Goal: Task Accomplishment & Management: Manage account settings

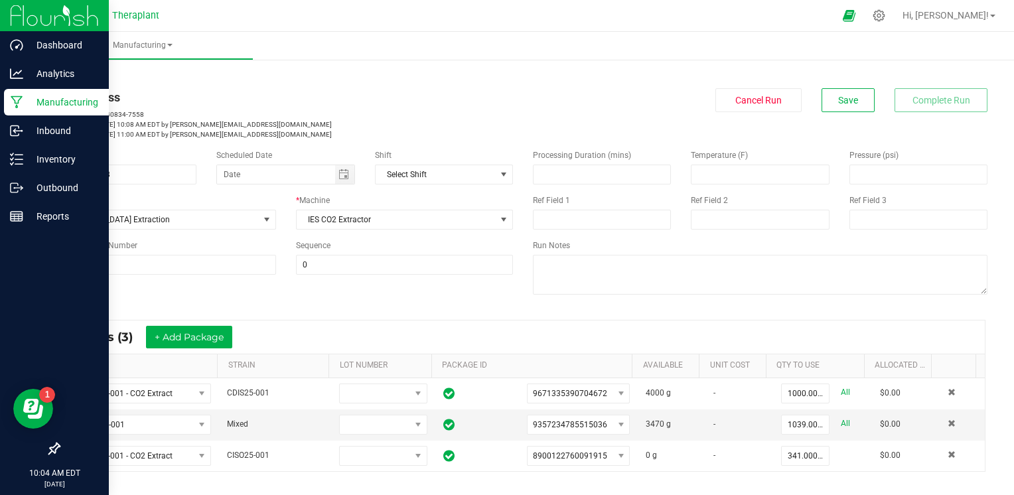
click at [48, 106] on p "Manufacturing" at bounding box center [63, 102] width 80 height 16
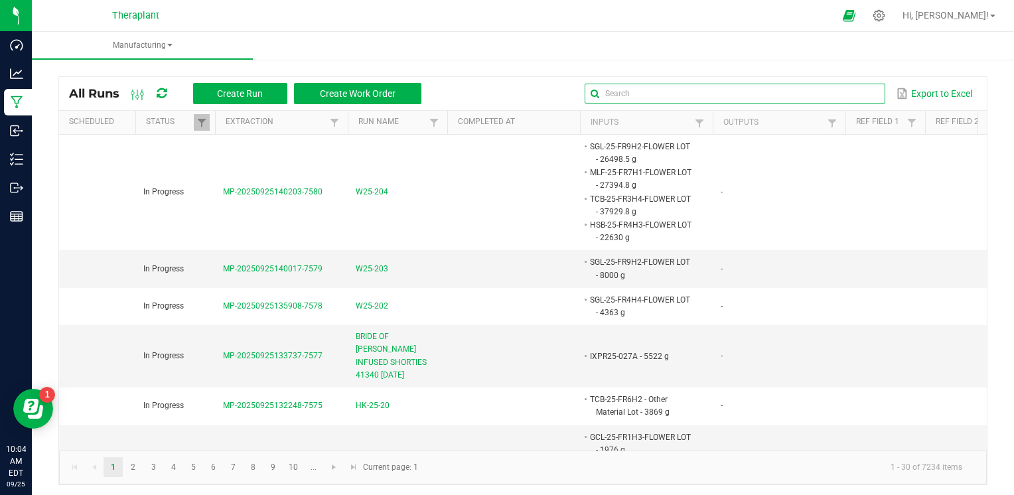
click at [842, 99] on input "text" at bounding box center [735, 94] width 300 height 20
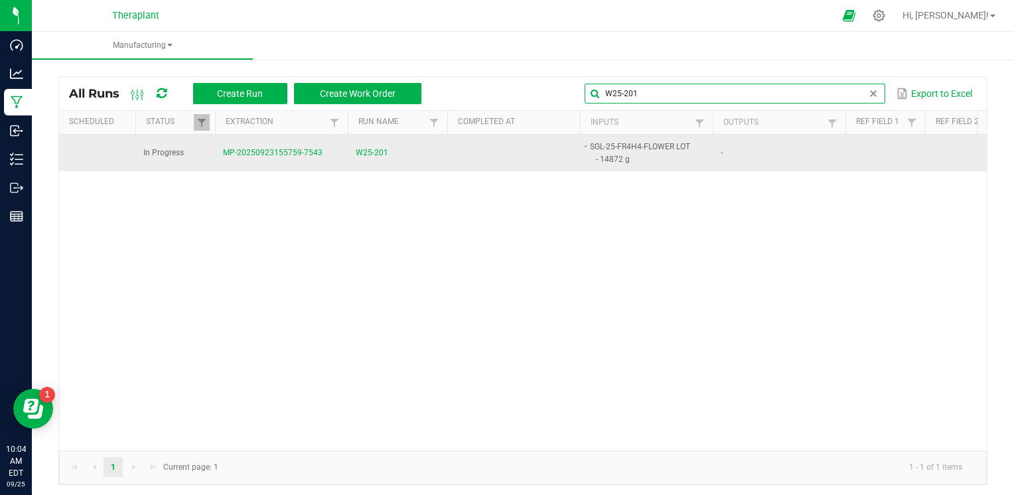
type input "W25-201"
click at [380, 149] on span "W25-201" at bounding box center [372, 153] width 33 height 13
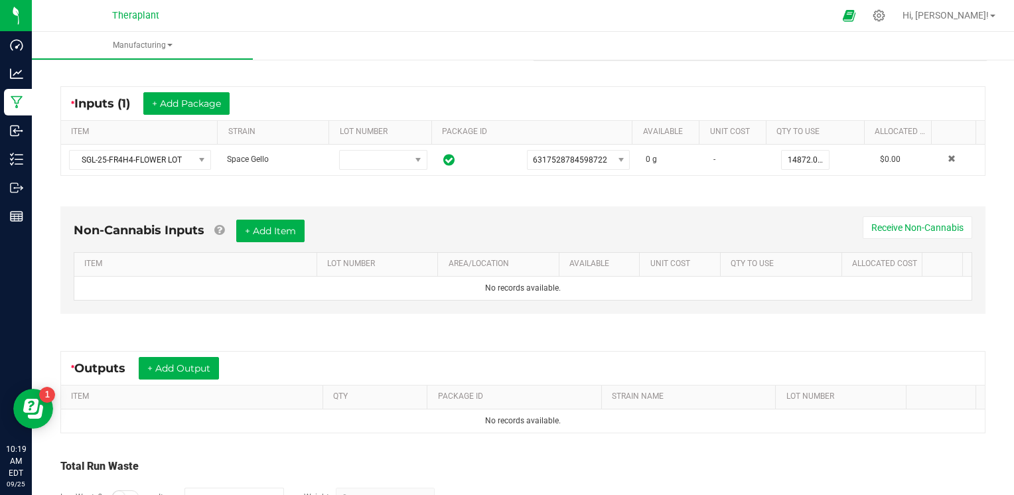
scroll to position [320, 0]
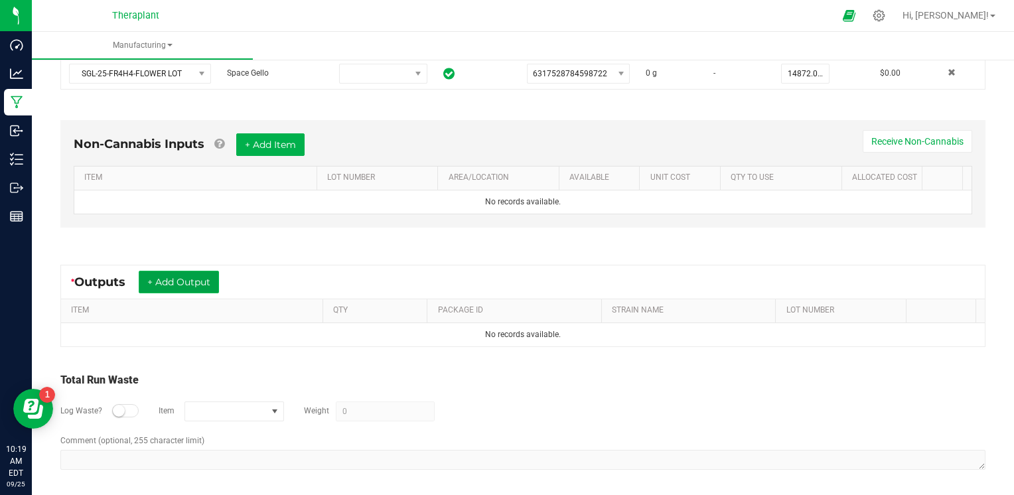
click at [214, 283] on button "+ Add Output" at bounding box center [179, 282] width 80 height 23
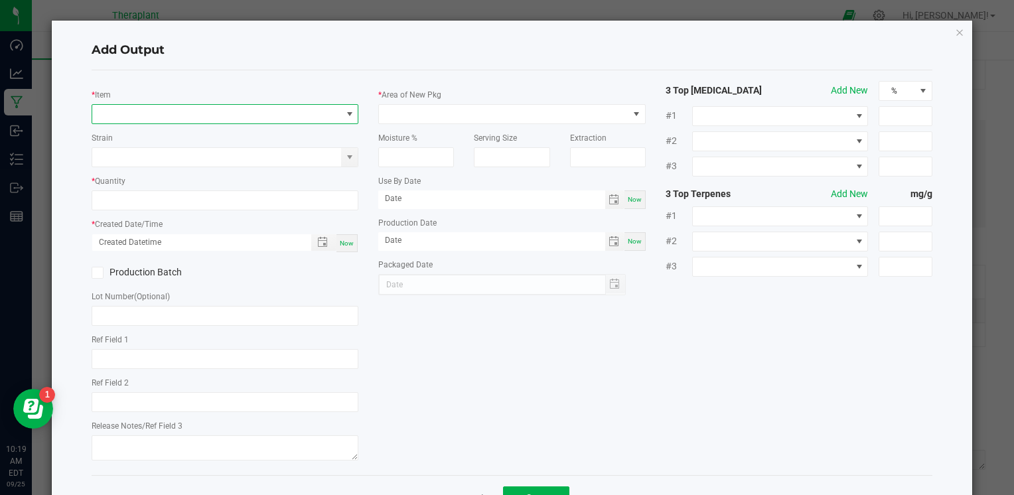
click at [305, 114] on span "NO DATA FOUND" at bounding box center [216, 114] width 249 height 19
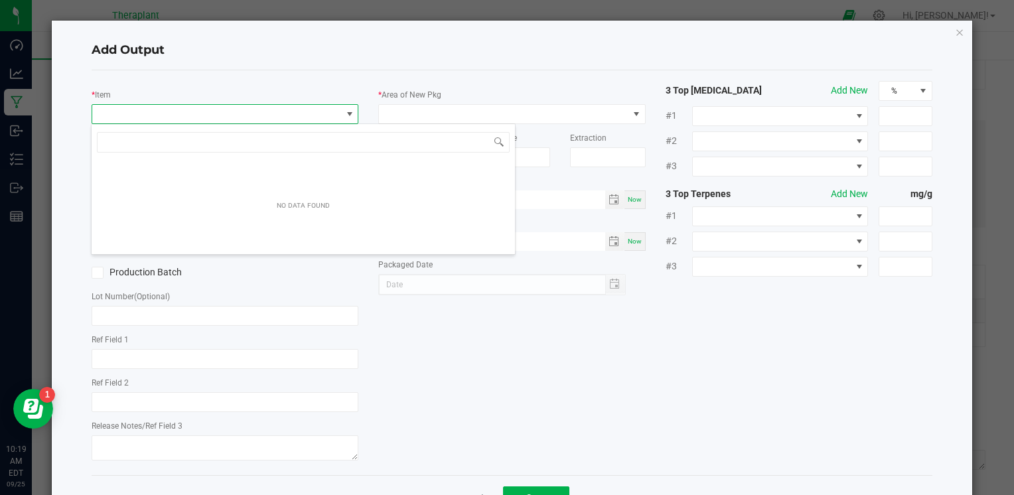
scroll to position [19, 264]
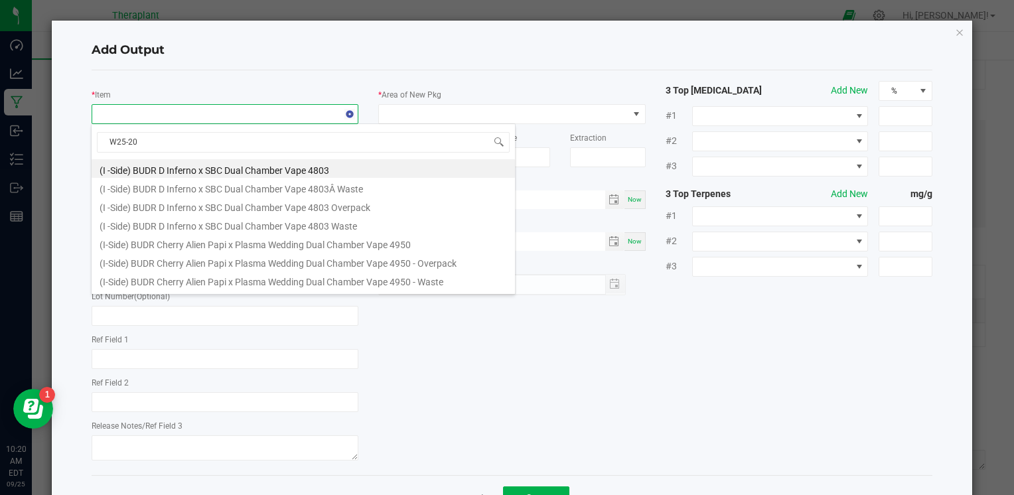
type input "W25-201"
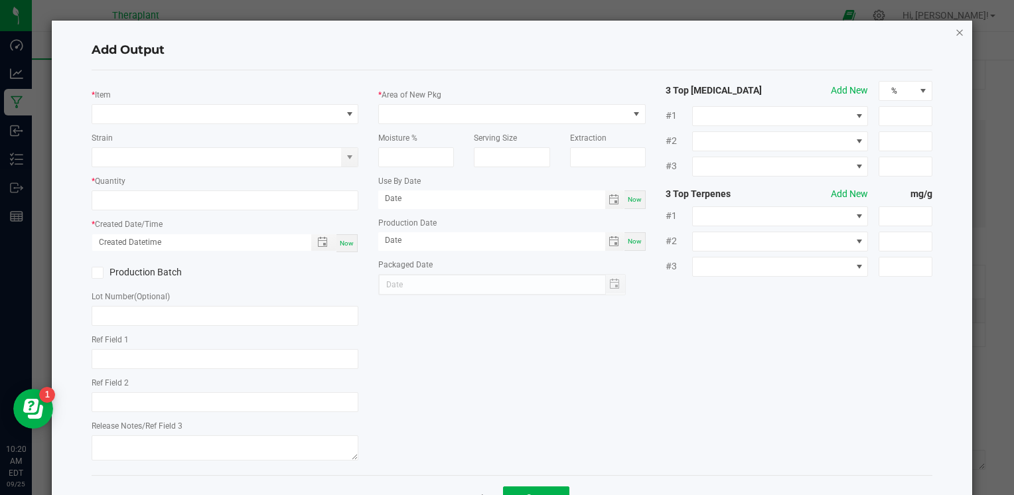
click at [955, 31] on icon "button" at bounding box center [959, 32] width 9 height 16
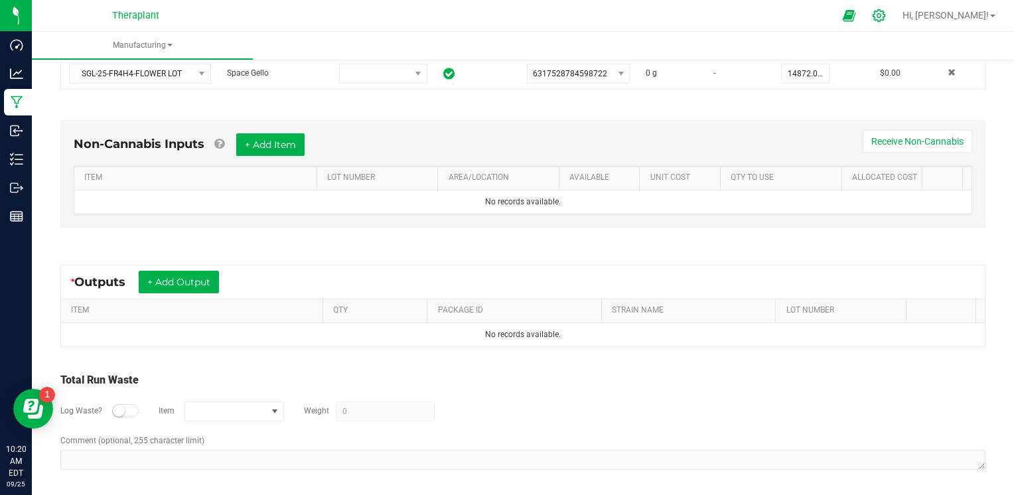
click at [886, 17] on icon at bounding box center [879, 16] width 14 height 14
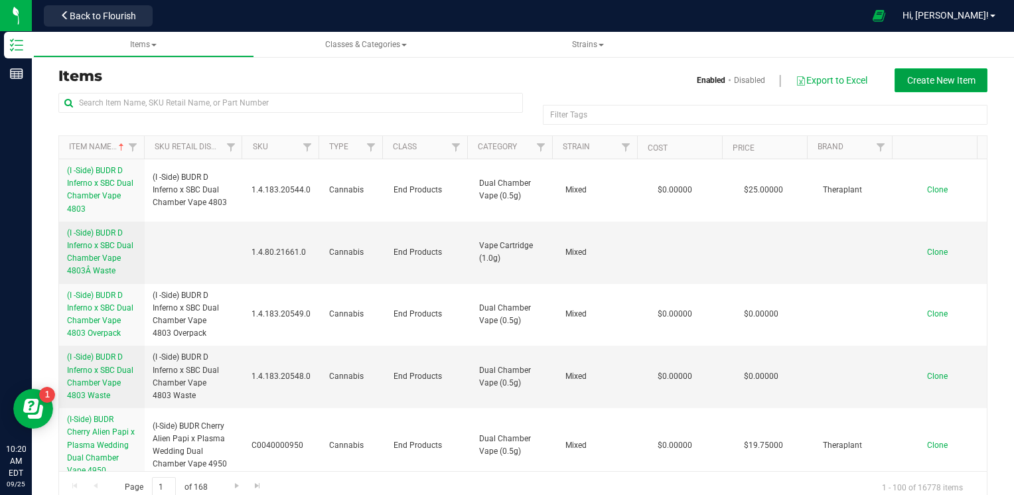
click at [923, 82] on span "Create New Item" at bounding box center [942, 80] width 68 height 11
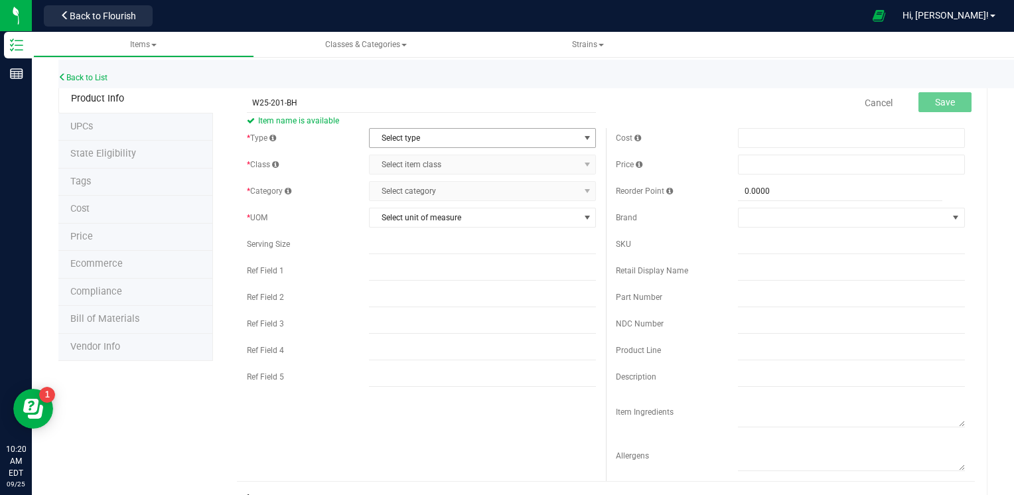
type input "W25-201-BH"
click at [458, 138] on span "Select type" at bounding box center [474, 138] width 209 height 19
click at [450, 153] on li "Cannabis" at bounding box center [478, 161] width 223 height 20
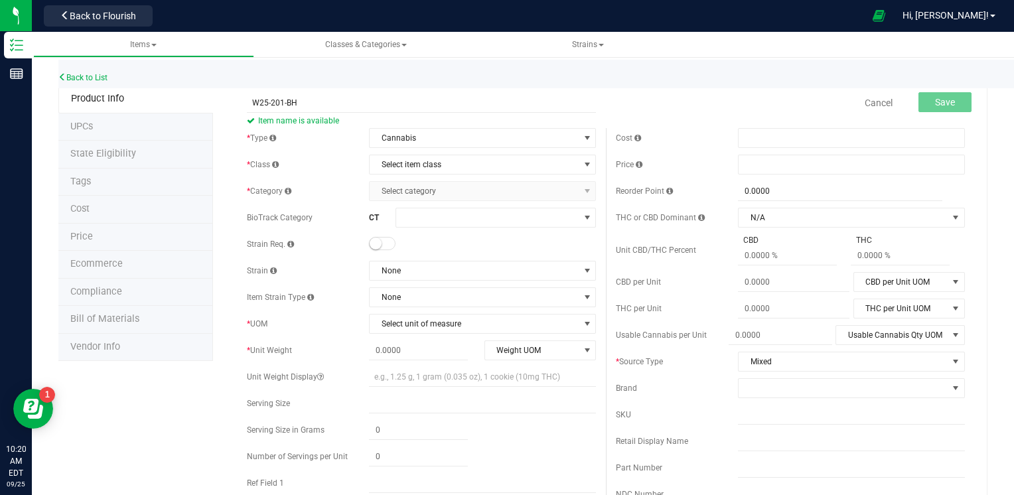
click at [471, 153] on div "* Type Cannabis Select type Cannabis Non-Inventory Raw Materials Supplies * Cla…" at bounding box center [421, 367] width 369 height 478
click at [473, 167] on span "Select item class" at bounding box center [474, 164] width 209 height 19
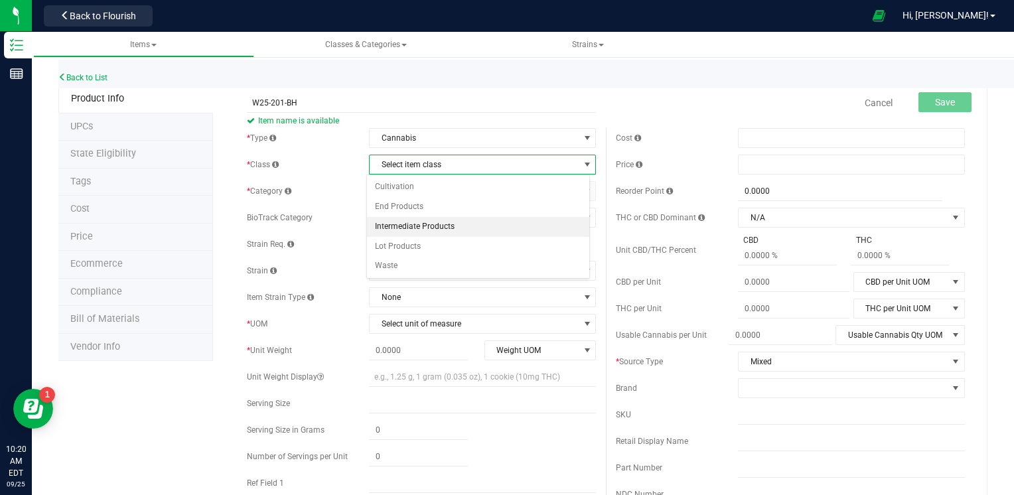
click at [458, 227] on li "Intermediate Products" at bounding box center [478, 227] width 223 height 20
click at [478, 192] on span "Select category" at bounding box center [474, 191] width 209 height 19
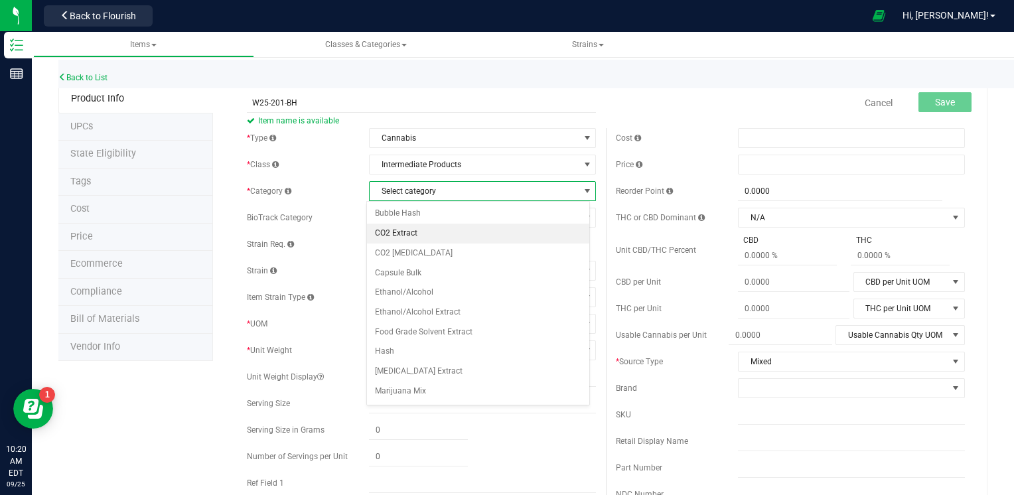
click at [464, 234] on li "CO2 Extract" at bounding box center [478, 234] width 223 height 20
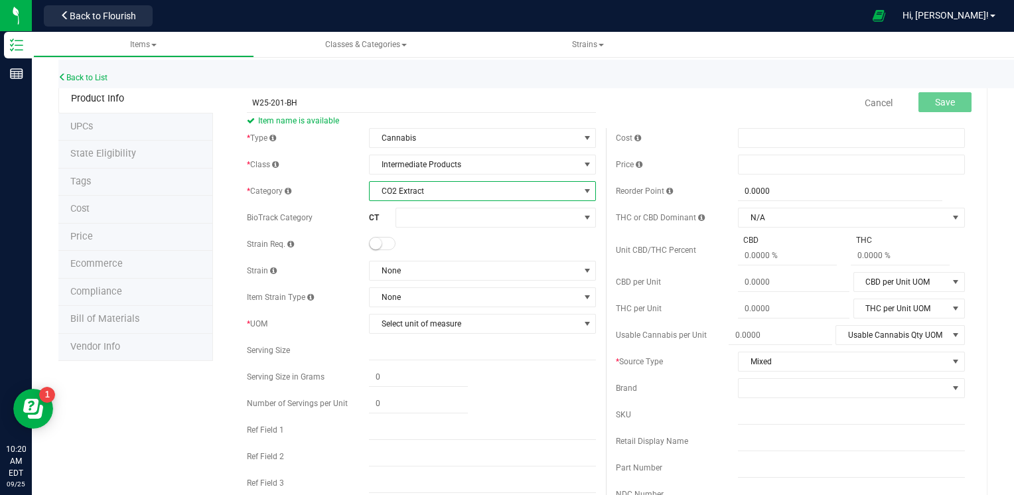
click at [451, 281] on div "* Type Cannabis Select type Cannabis Non-Inventory Raw Materials Supplies * Cla…" at bounding box center [421, 340] width 369 height 425
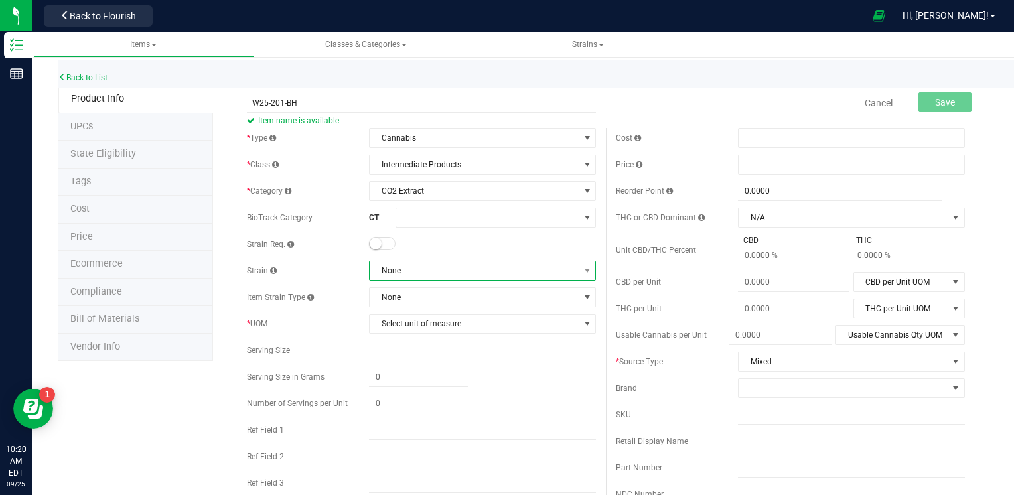
click at [457, 270] on span "None" at bounding box center [474, 271] width 209 height 19
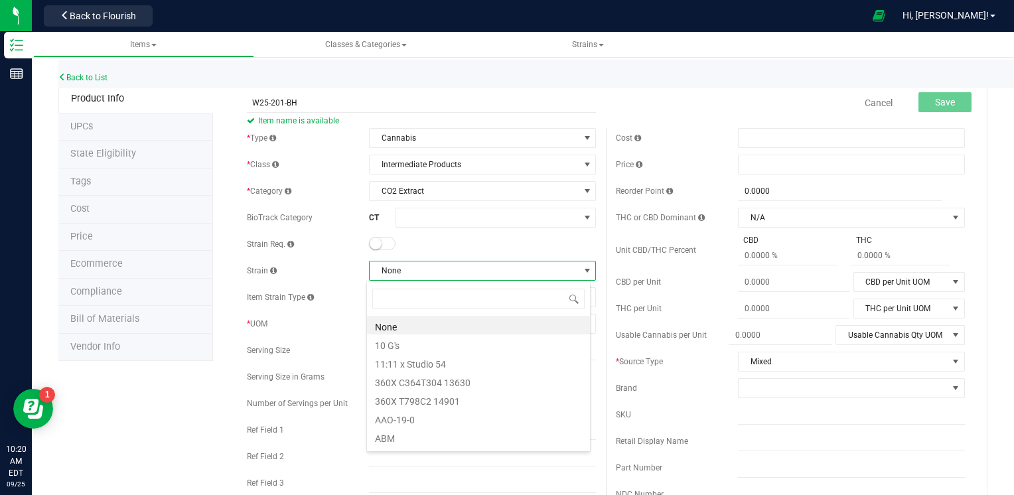
scroll to position [19, 224]
type input "MIXED"
click at [406, 331] on li "Mixed" at bounding box center [478, 325] width 223 height 19
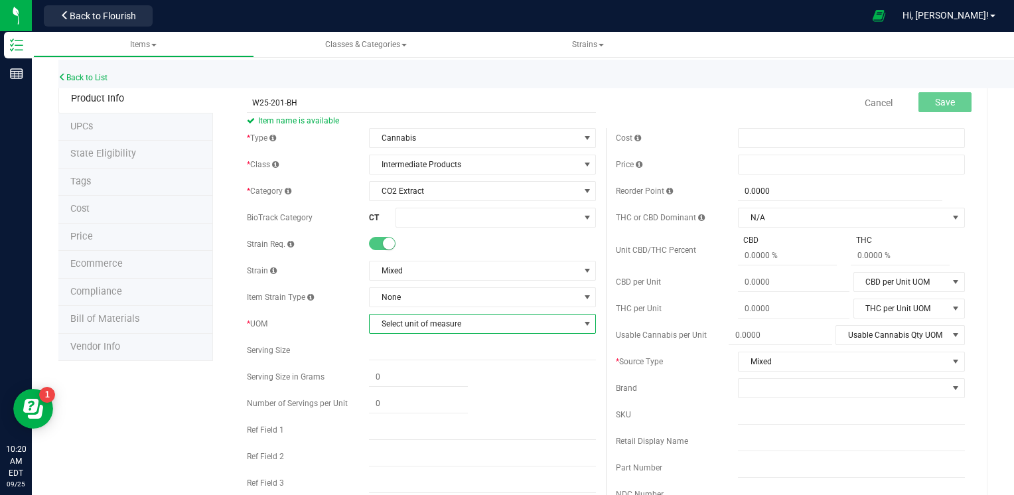
click at [435, 325] on span "Select unit of measure" at bounding box center [474, 324] width 209 height 19
click at [451, 132] on li "Gram" at bounding box center [478, 142] width 223 height 20
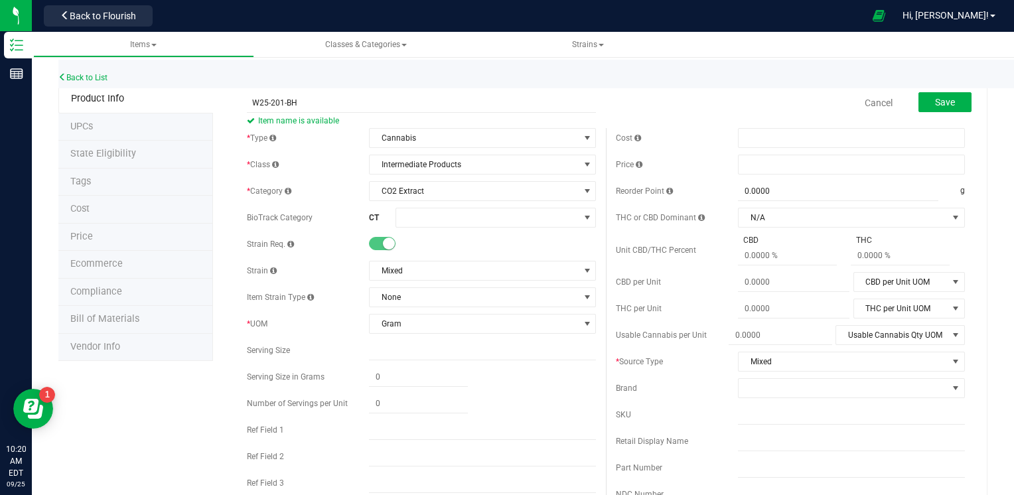
click at [610, 110] on div "Cancel Save" at bounding box center [790, 102] width 369 height 33
click at [931, 108] on button "Save" at bounding box center [945, 102] width 53 height 20
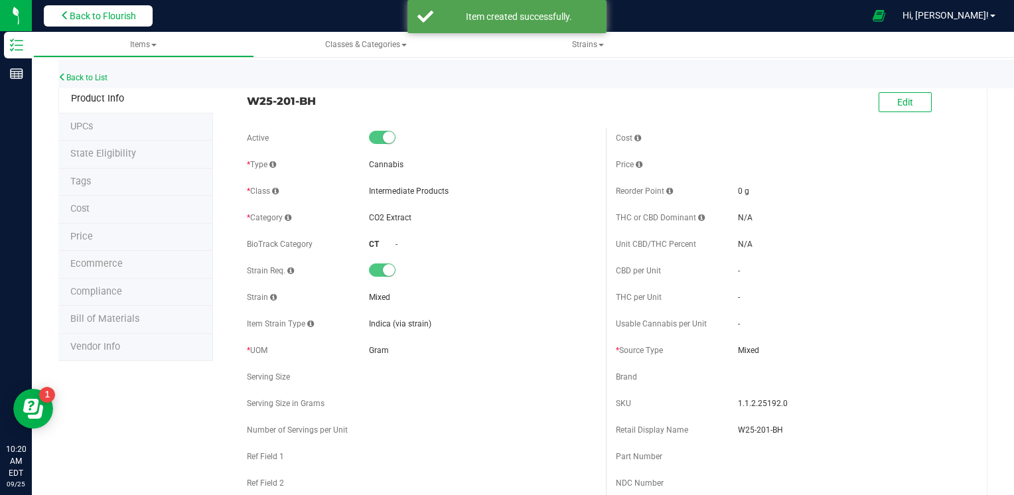
click at [112, 18] on span "Back to Flourish" at bounding box center [103, 16] width 66 height 11
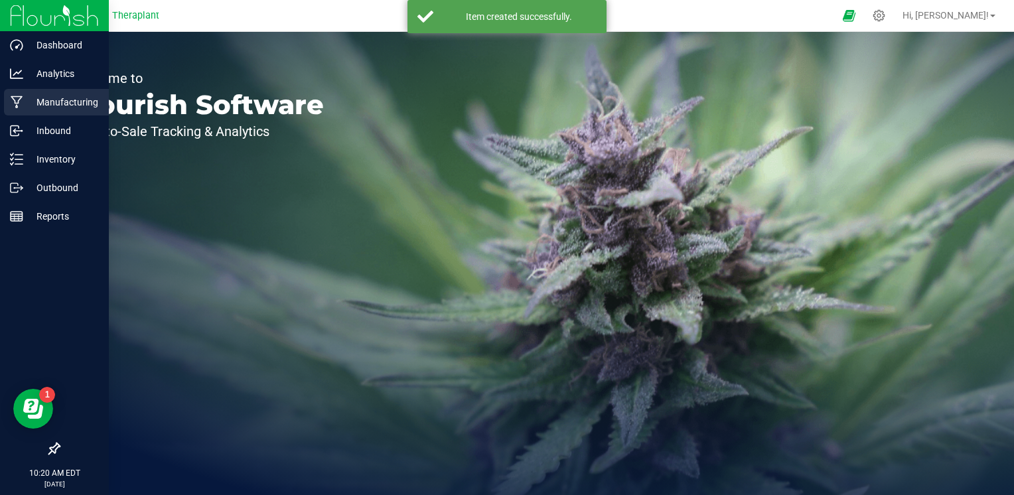
click at [24, 110] on div "Manufacturing" at bounding box center [56, 102] width 105 height 27
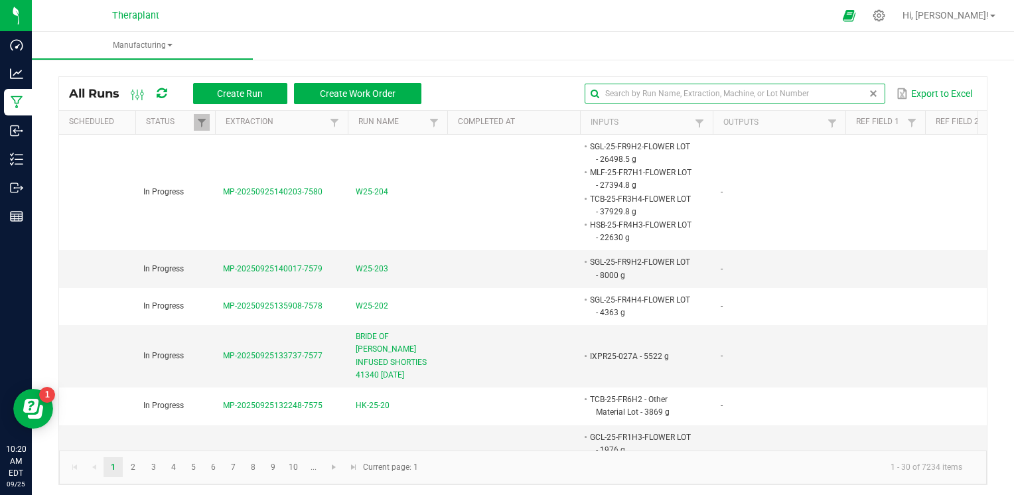
click at [863, 89] on global-search-input-ngx at bounding box center [735, 93] width 300 height 9
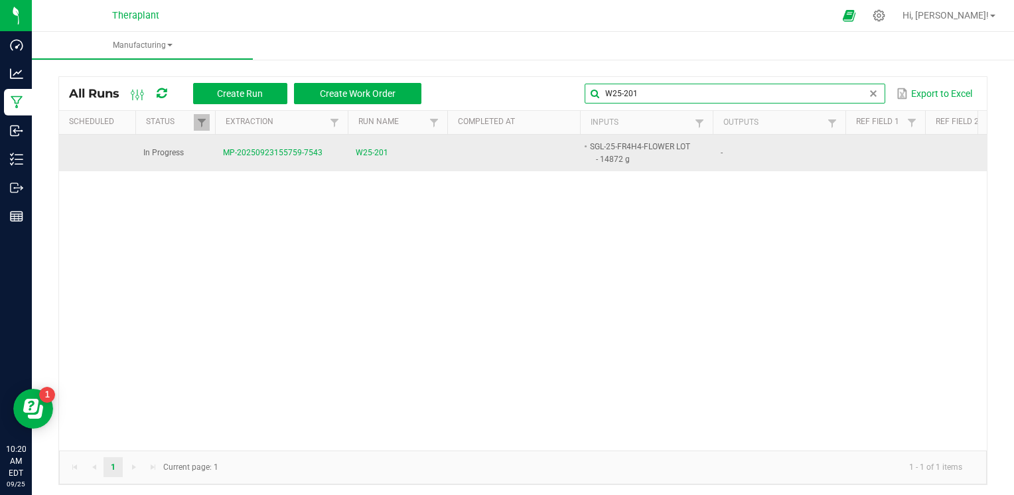
type input "W25-201"
click at [372, 151] on span "W25-201" at bounding box center [372, 153] width 33 height 13
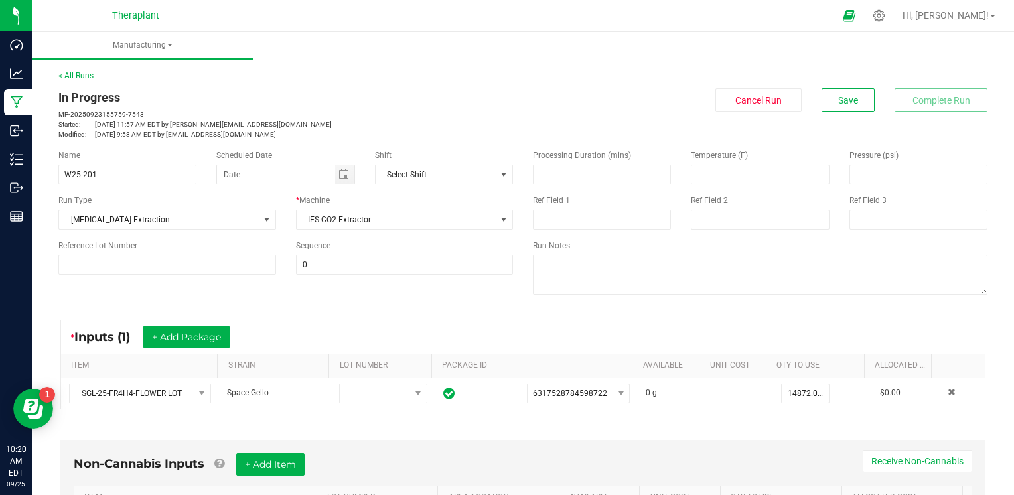
click at [227, 391] on span "Space Gello" at bounding box center [248, 392] width 42 height 9
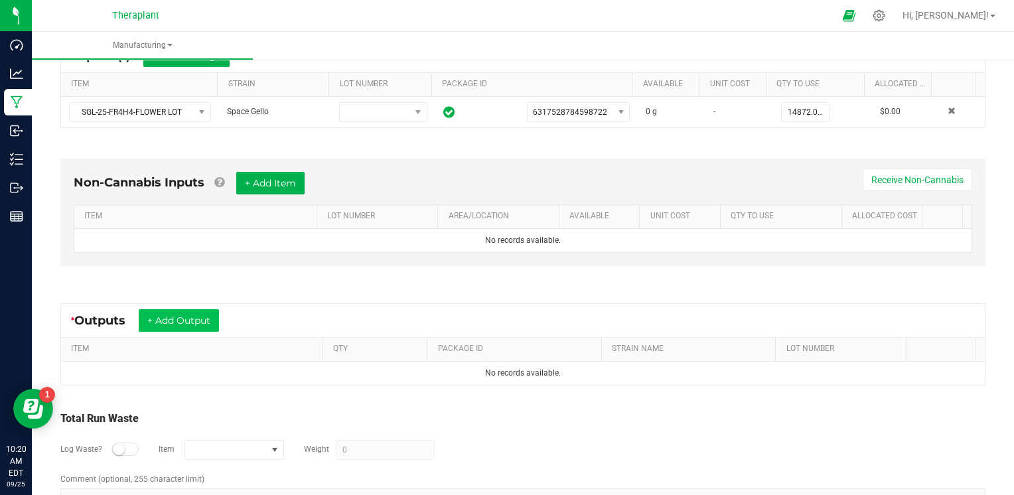
scroll to position [284, 0]
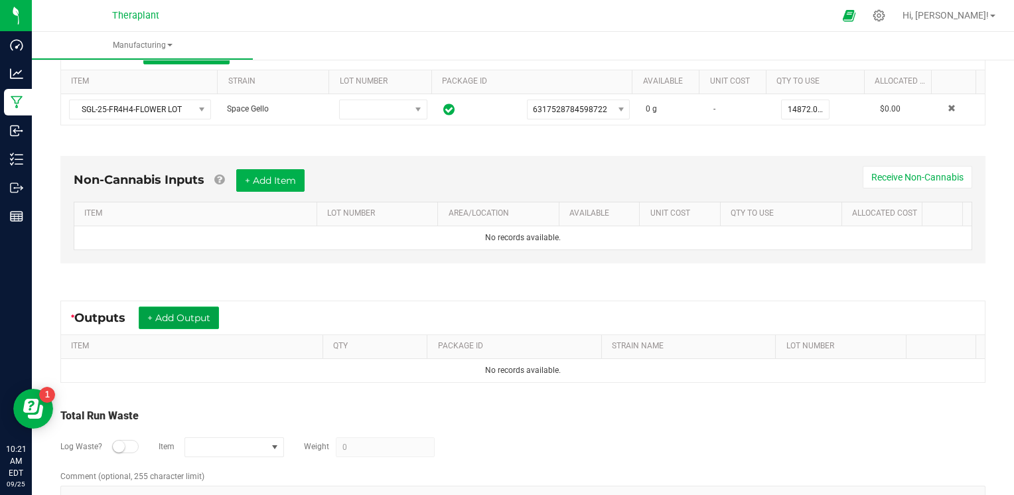
click at [218, 315] on button "+ Add Output" at bounding box center [179, 318] width 80 height 23
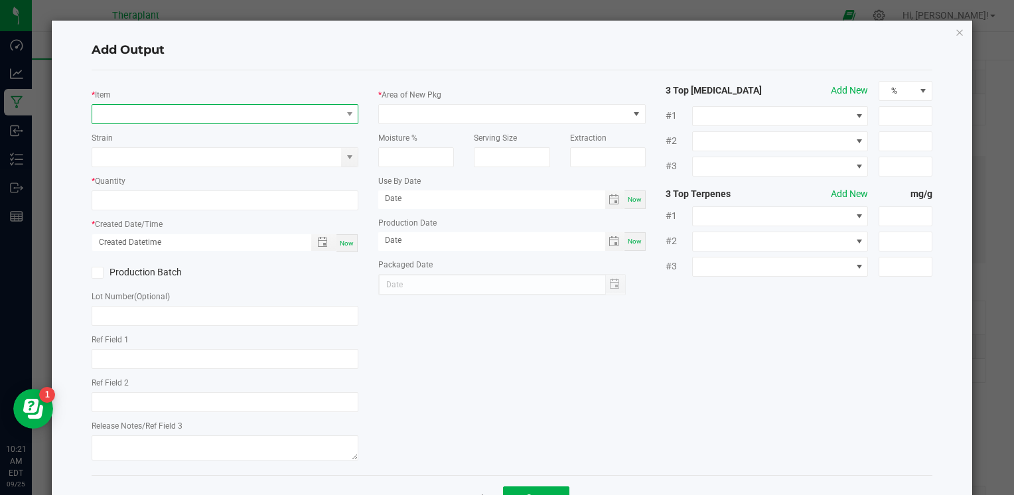
click at [203, 116] on span "NO DATA FOUND" at bounding box center [216, 114] width 249 height 19
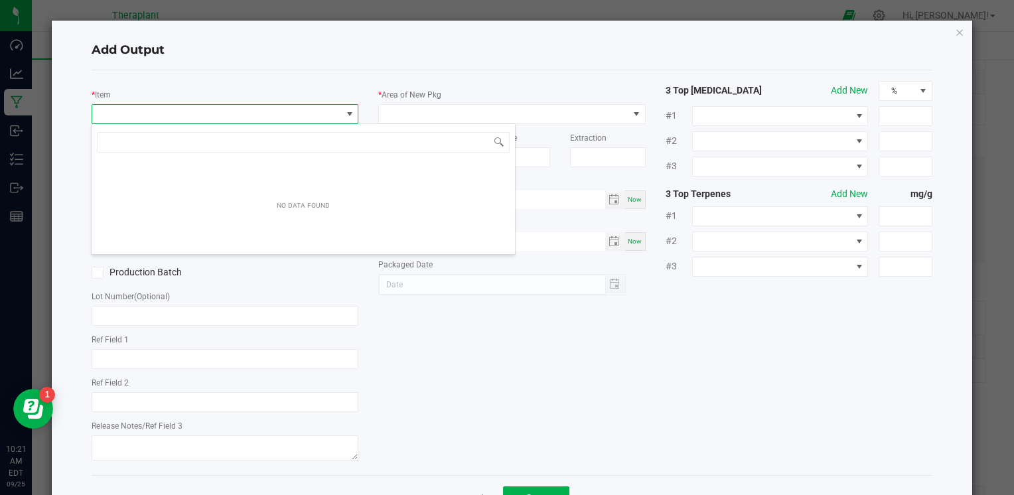
scroll to position [19, 264]
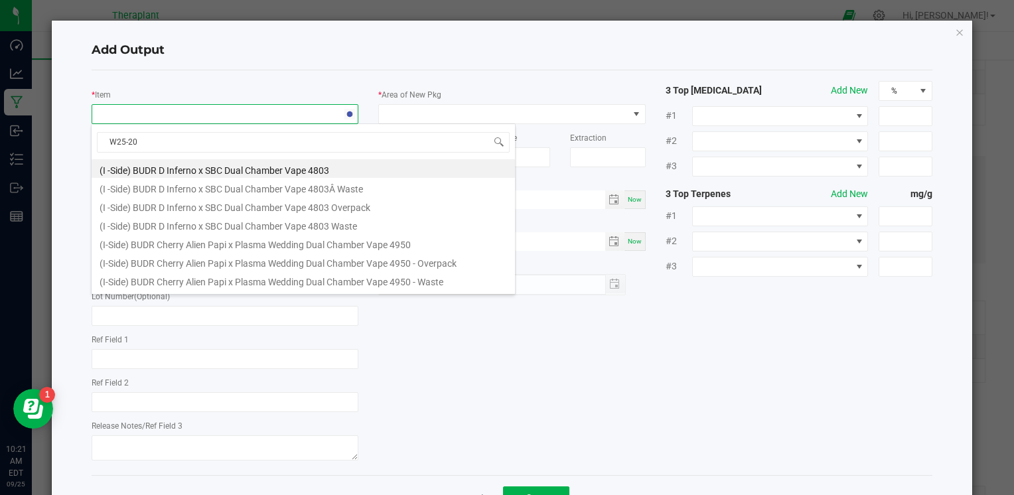
type input "W25-201"
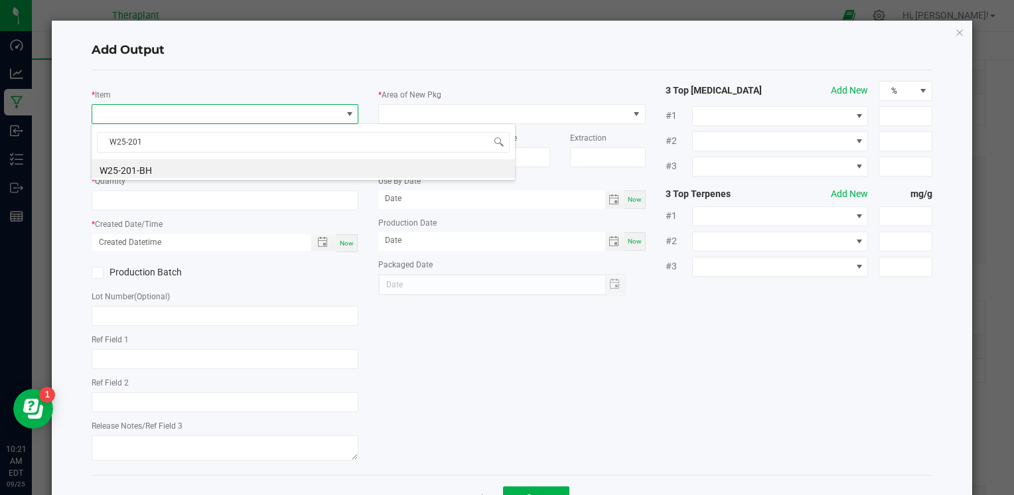
click at [153, 179] on div "W25-201 W25-201-BH" at bounding box center [303, 151] width 425 height 57
click at [159, 166] on li "W25-201-BH" at bounding box center [304, 168] width 424 height 19
type input "0.0000 g"
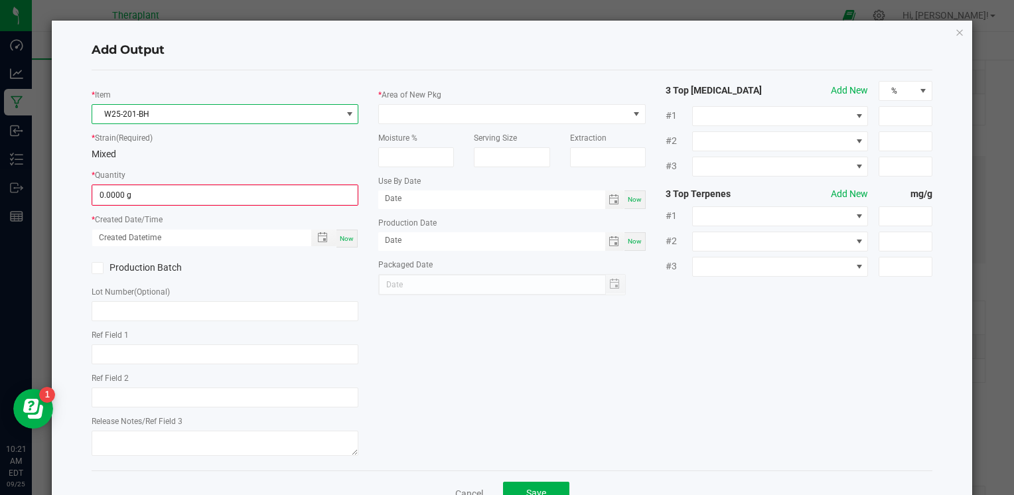
click at [343, 235] on span "Now" at bounding box center [347, 238] width 14 height 7
type input "09/25/2025 10:21 AM"
type input "[DATE]"
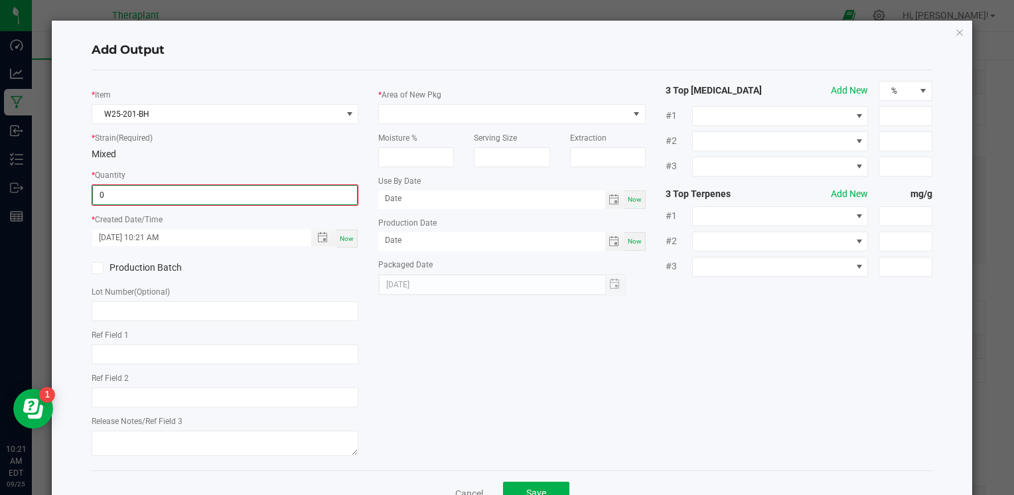
click at [101, 192] on input "0" at bounding box center [225, 195] width 264 height 19
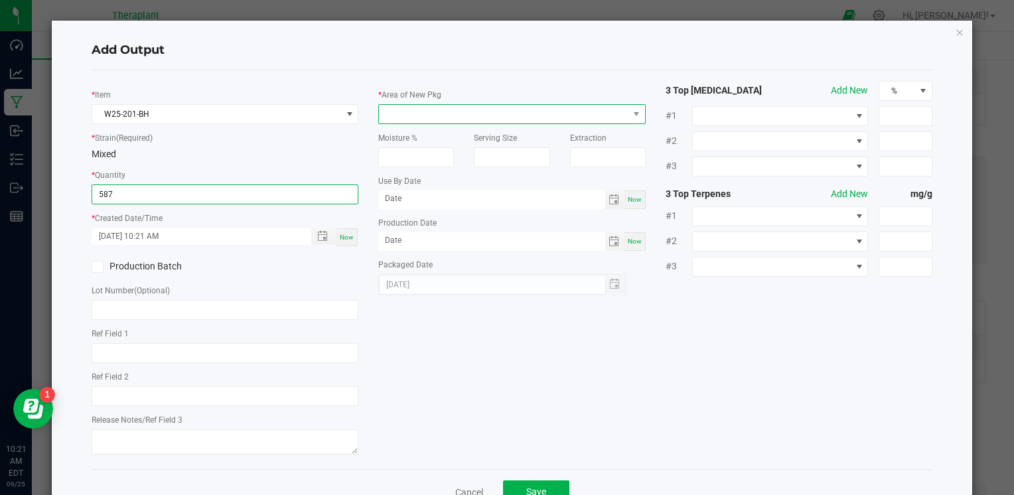
type input "587.0000 g"
click at [498, 113] on span at bounding box center [503, 114] width 249 height 19
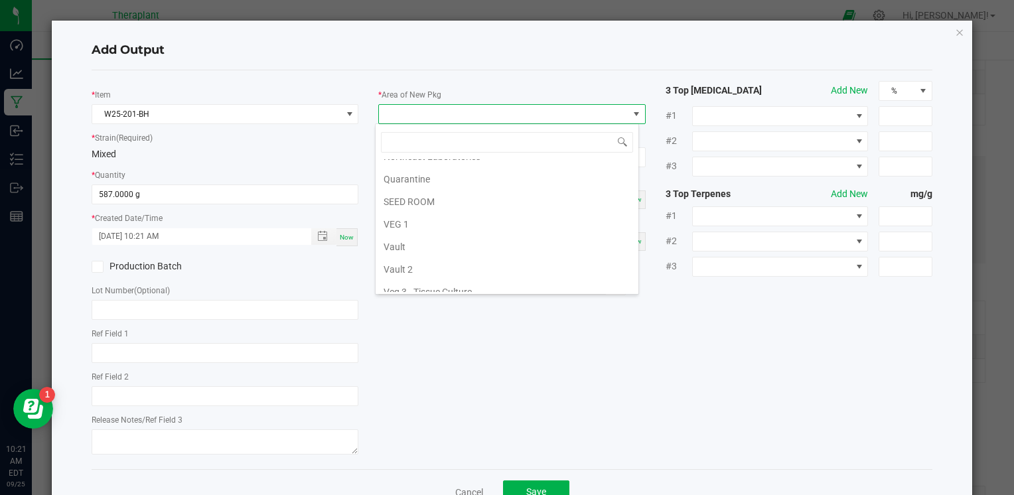
scroll to position [242, 0]
click at [466, 234] on li "Vault 2" at bounding box center [507, 245] width 263 height 23
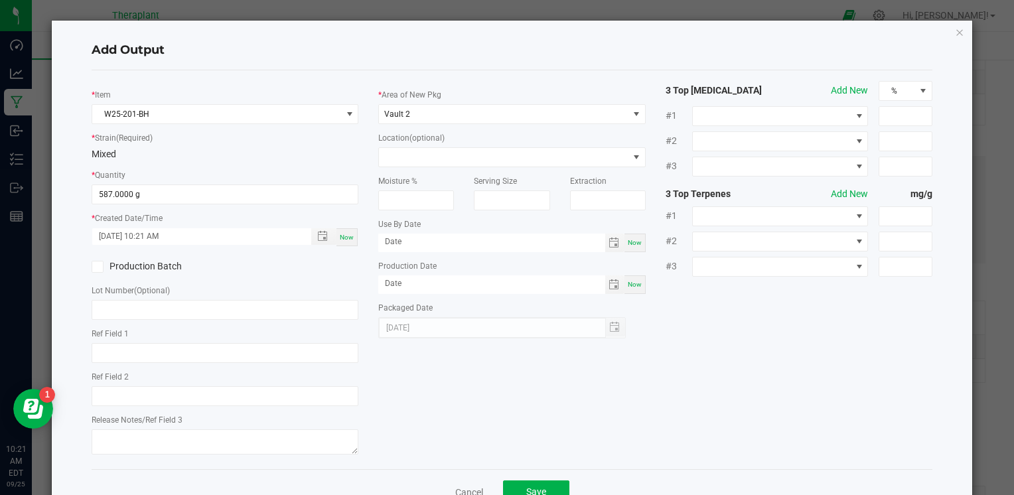
click at [530, 368] on div "* Item W25-201-BH * Strain (Required) Mixed * Quantity 587.0000 g * Created Dat…" at bounding box center [512, 270] width 861 height 378
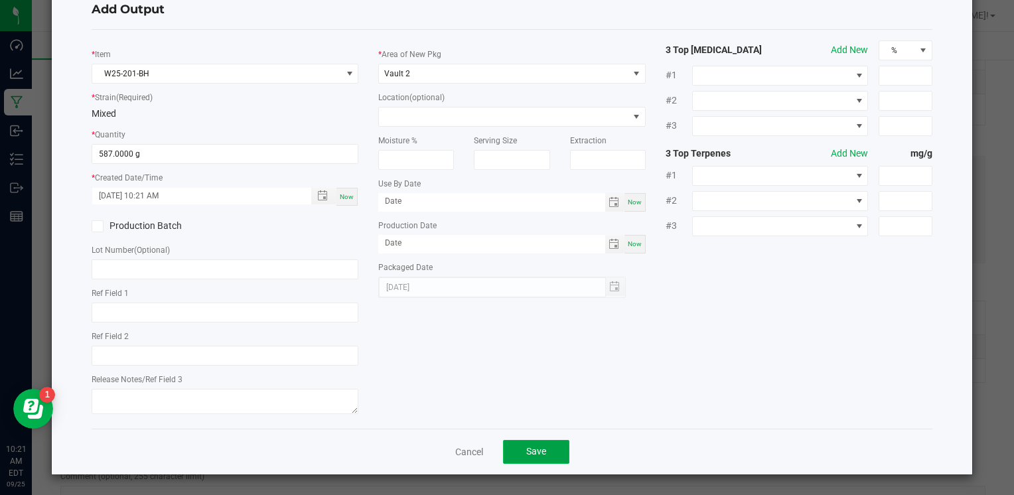
click at [548, 459] on button "Save" at bounding box center [536, 452] width 66 height 24
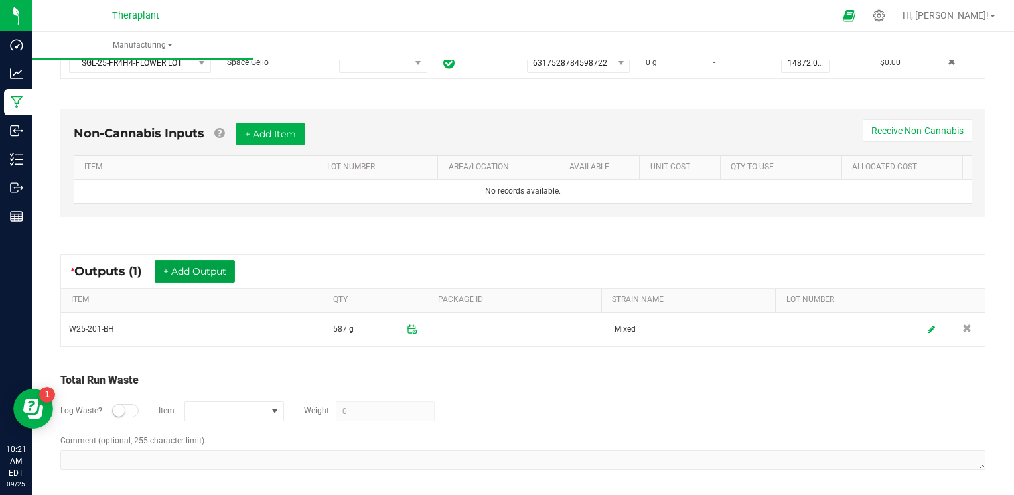
scroll to position [0, 0]
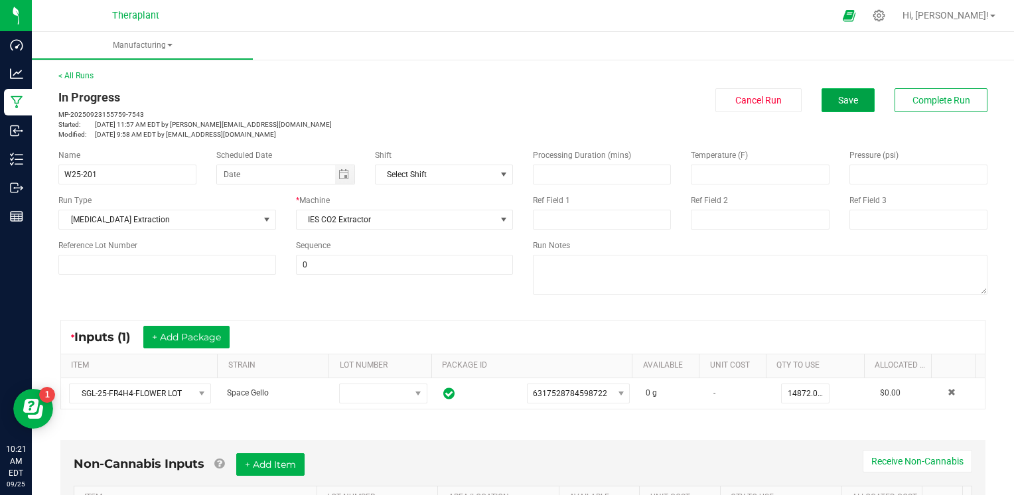
click at [852, 103] on button "Save" at bounding box center [848, 100] width 53 height 24
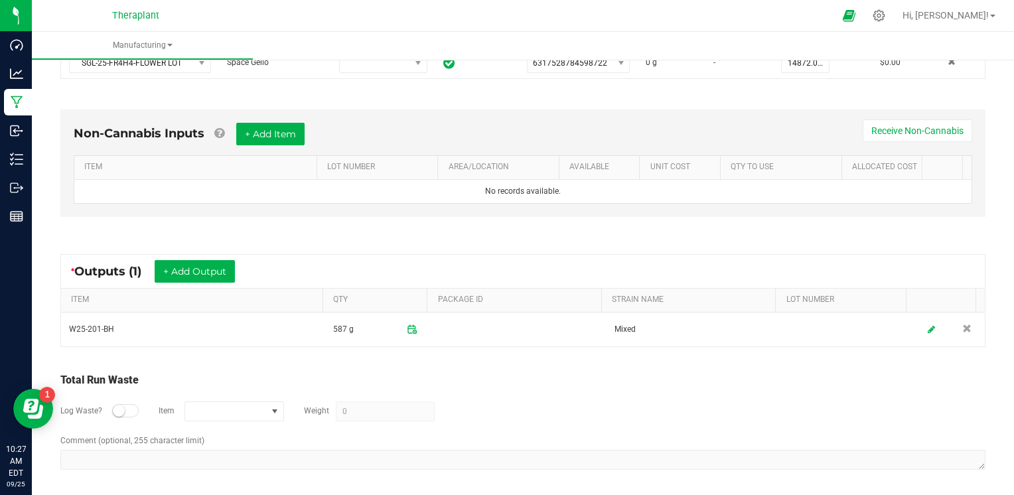
click at [117, 406] on small at bounding box center [119, 411] width 12 height 12
click at [224, 412] on span "NO DATA FOUND" at bounding box center [226, 411] width 82 height 19
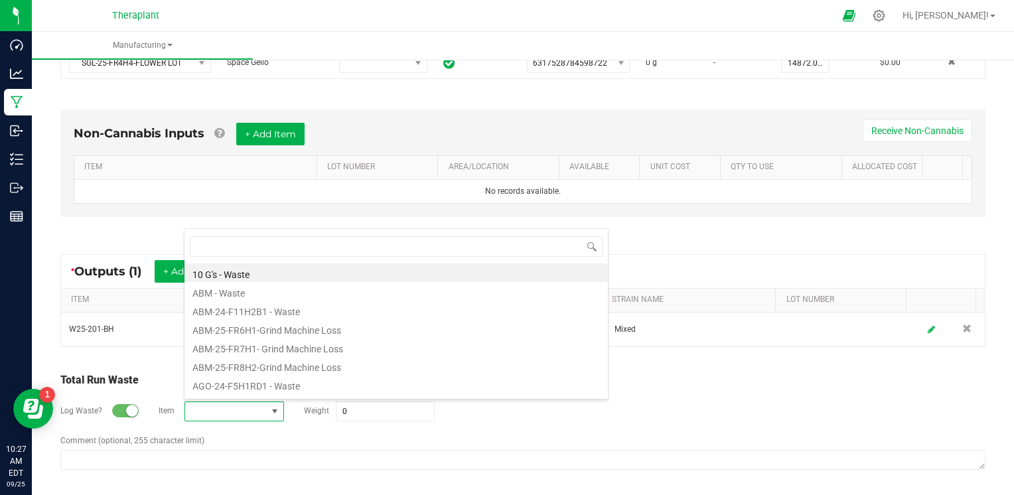
click at [224, 402] on span at bounding box center [226, 411] width 82 height 19
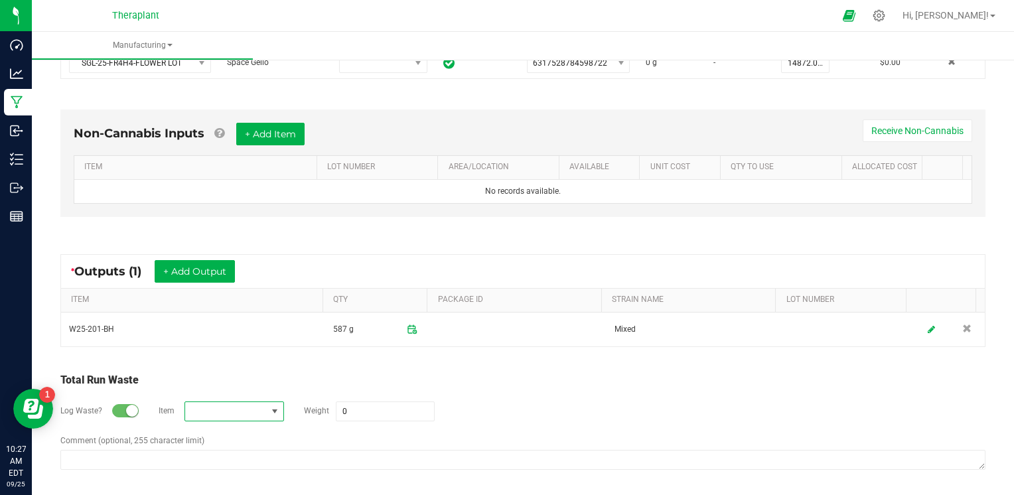
click at [224, 402] on span "NO DATA FOUND" at bounding box center [226, 411] width 82 height 19
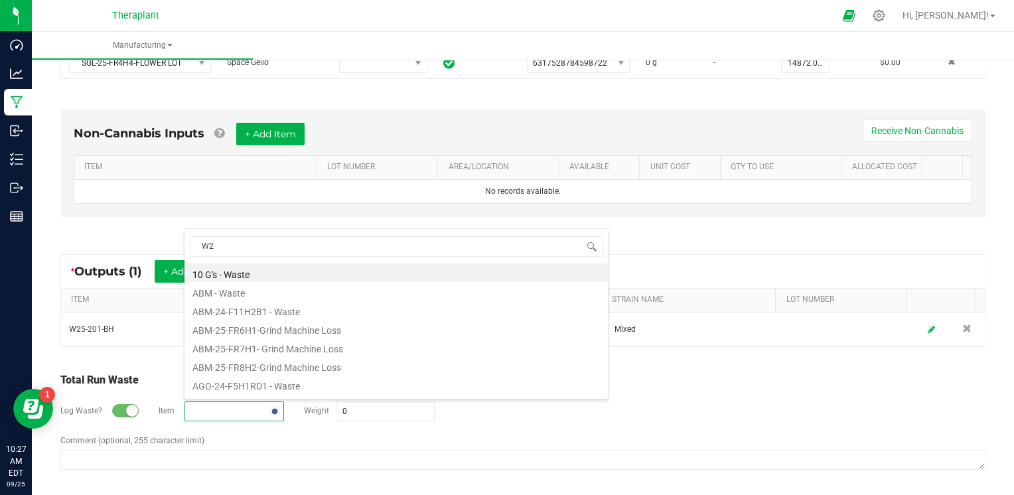
type input "W25"
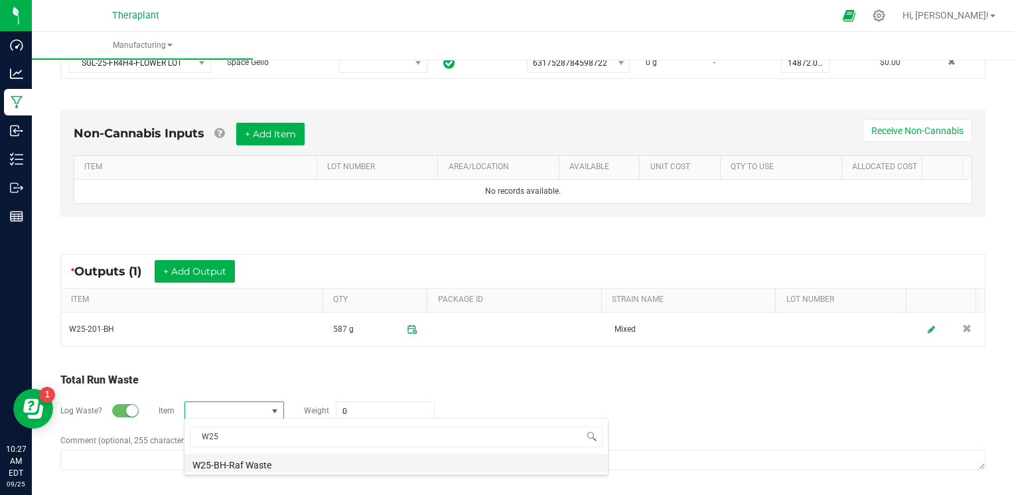
click at [234, 465] on li "W25-BH-Raf Waste" at bounding box center [397, 463] width 424 height 19
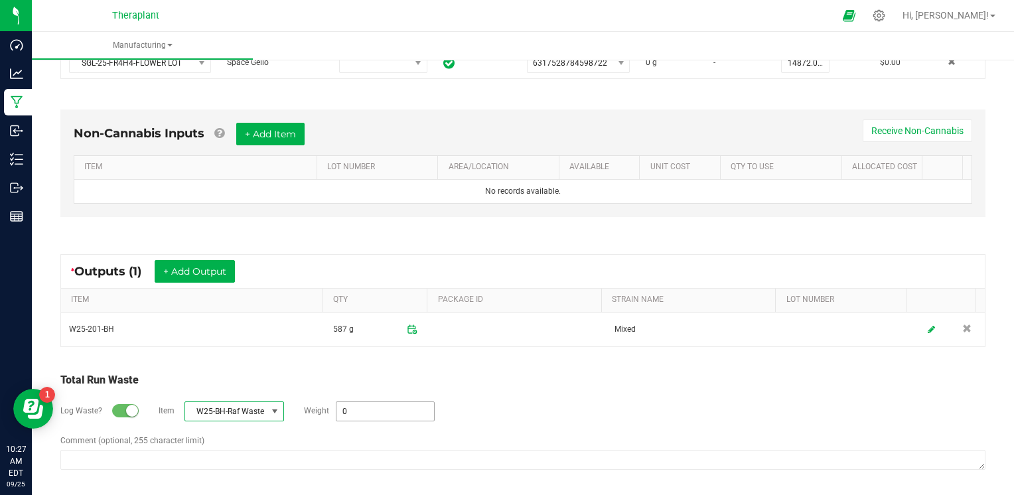
click at [365, 402] on input "0" at bounding box center [386, 411] width 98 height 19
type input "17952 g"
click at [564, 414] on div "Log Waste? Item W25-BH-Raf Waste Weight 17952 g" at bounding box center [522, 411] width 925 height 46
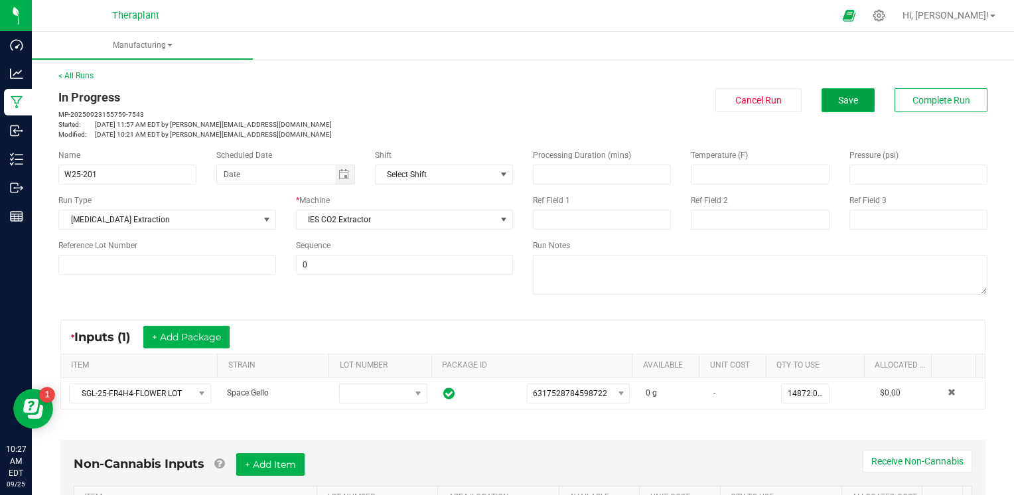
click at [848, 97] on span "Save" at bounding box center [848, 100] width 20 height 11
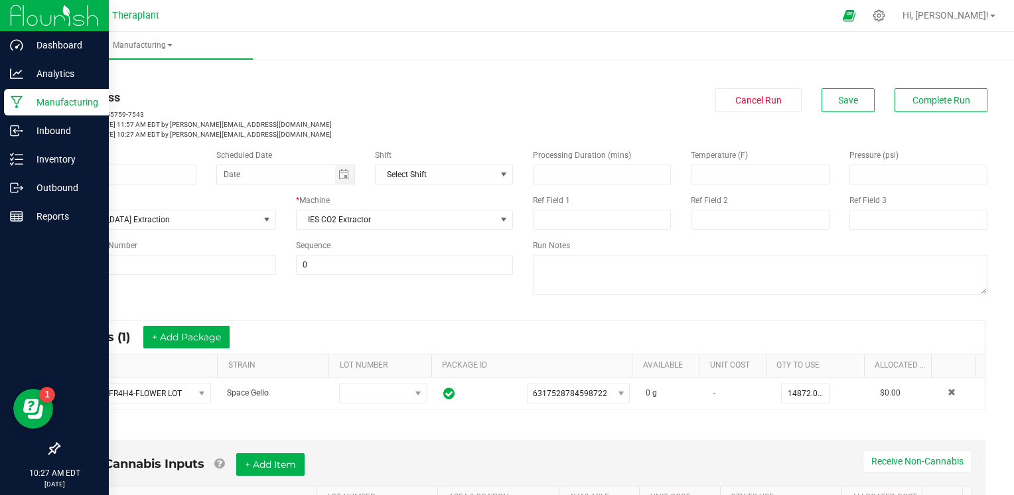
click at [72, 105] on p "Manufacturing" at bounding box center [63, 102] width 80 height 16
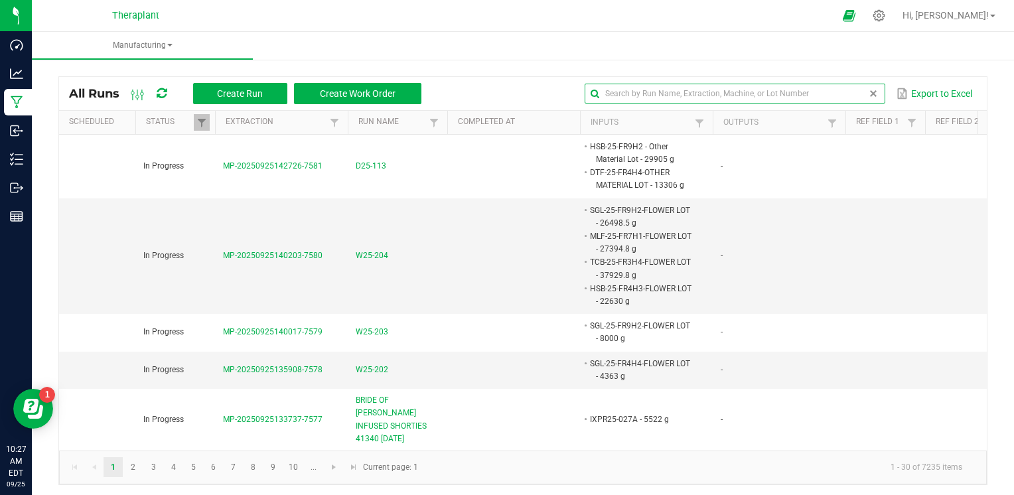
click at [839, 98] on input "text" at bounding box center [735, 94] width 300 height 20
type input "W25-"
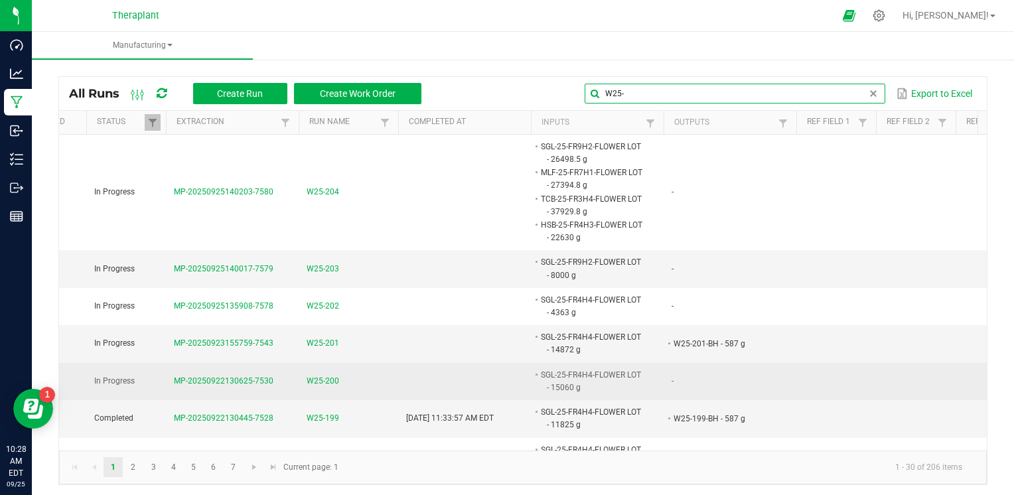
scroll to position [0, 50]
